Goal: Task Accomplishment & Management: Use online tool/utility

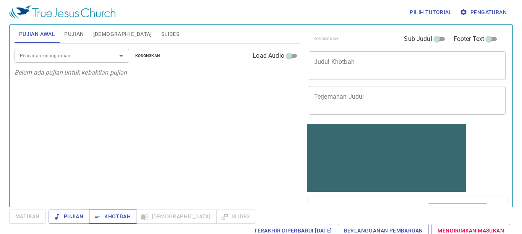
click at [114, 154] on span "Khotbah" at bounding box center [113, 217] width 36 height 10
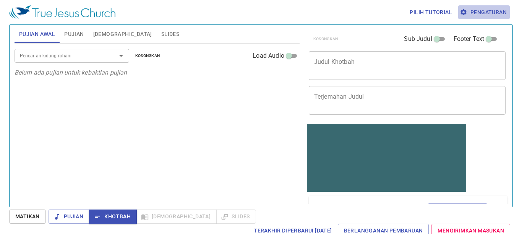
click at [285, 11] on span "Pengaturan" at bounding box center [483, 13] width 45 height 10
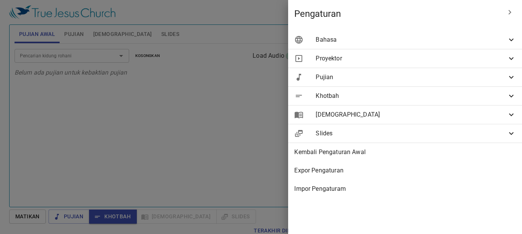
click at [285, 41] on icon at bounding box center [511, 39] width 9 height 9
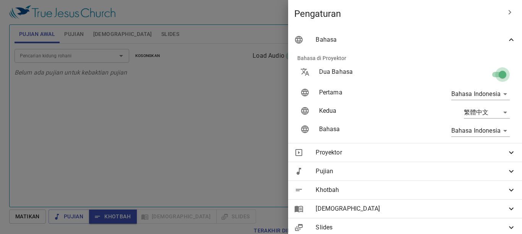
click at [285, 73] on input "checkbox" at bounding box center [503, 76] width 44 height 15
checkbox input "false"
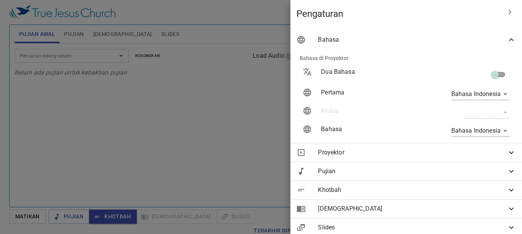
click at [107, 153] on div at bounding box center [261, 117] width 522 height 234
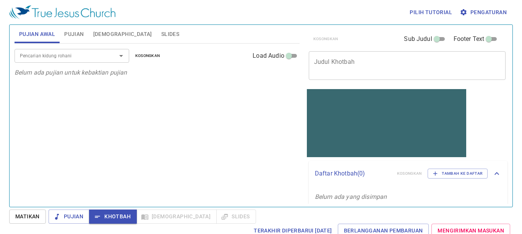
click at [285, 63] on textarea "Judul Khotbah" at bounding box center [407, 65] width 186 height 15
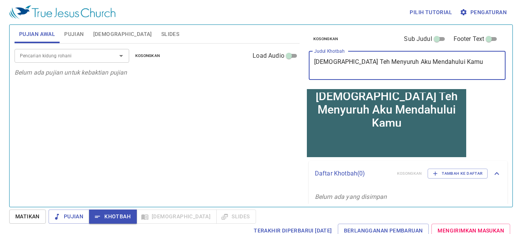
click at [285, 61] on textarea "Allah Teh Menyuruh Aku Mendahului Kamu" at bounding box center [407, 65] width 186 height 15
type textarea "Allah Th Menyuruh Aku Mendahului Kamu"
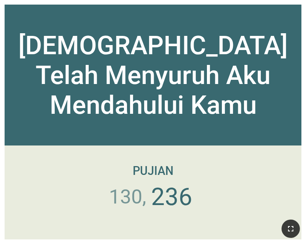
click at [296, 228] on button "button" at bounding box center [290, 229] width 18 height 18
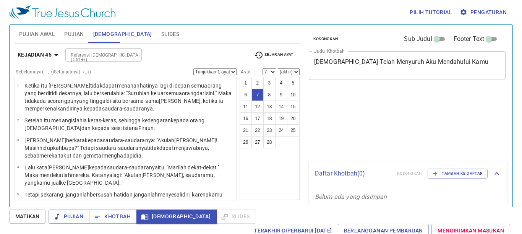
select select "7"
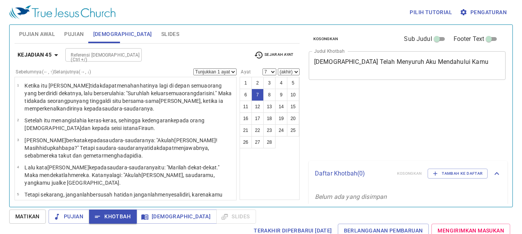
select select "7"
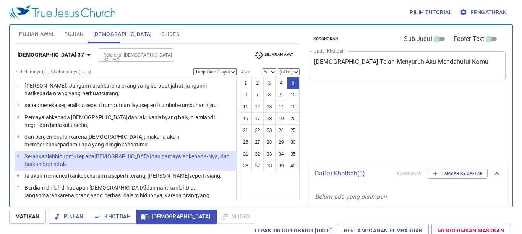
select select "5"
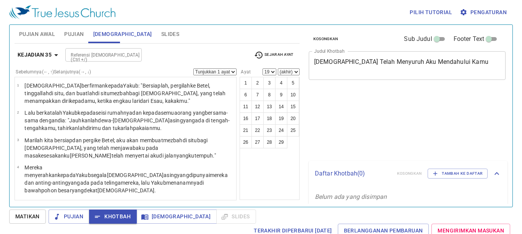
select select "19"
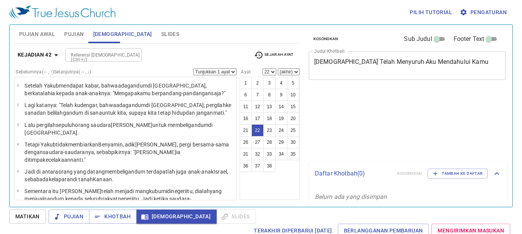
select select "22"
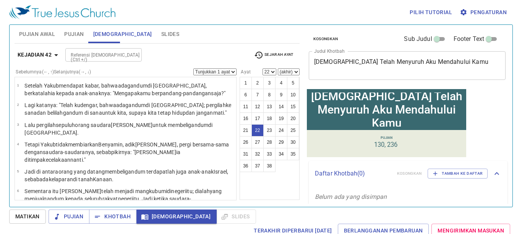
scroll to position [435, 0]
